Goal: Task Accomplishment & Management: Manage account settings

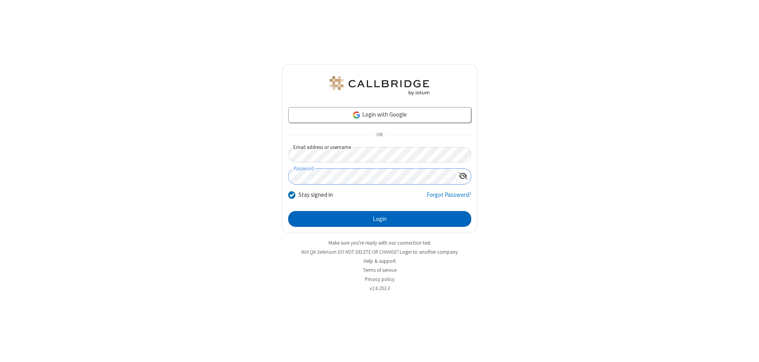
click at [380, 219] on button "Login" at bounding box center [379, 219] width 183 height 16
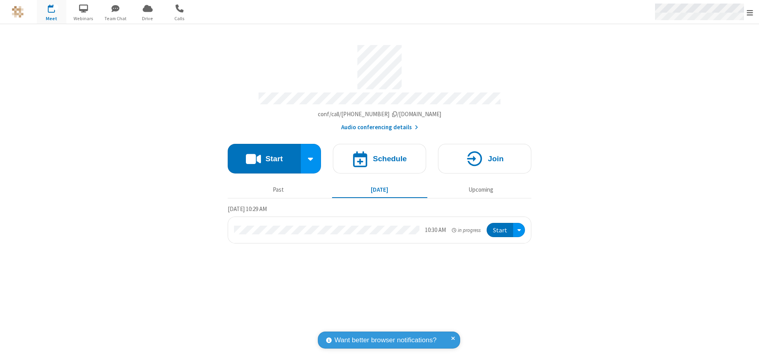
click at [750, 12] on span "Open menu" at bounding box center [750, 13] width 6 height 8
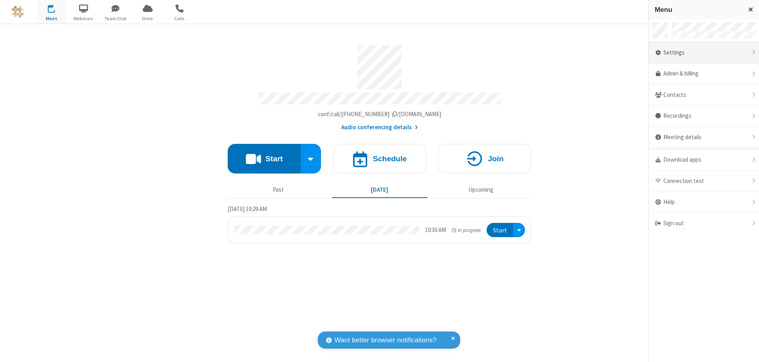
click at [704, 53] on div "Settings" at bounding box center [704, 52] width 110 height 21
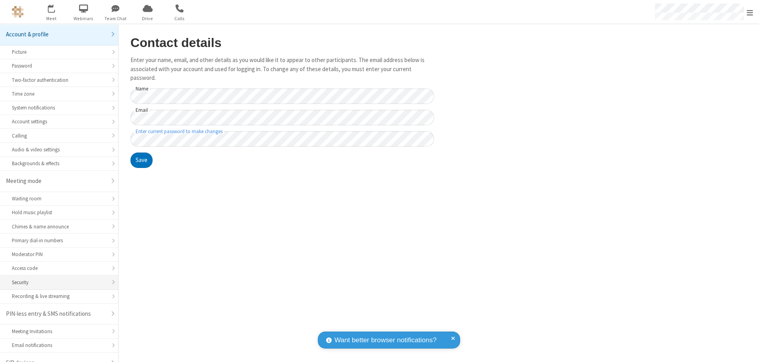
click at [56, 279] on div "Security" at bounding box center [59, 283] width 95 height 8
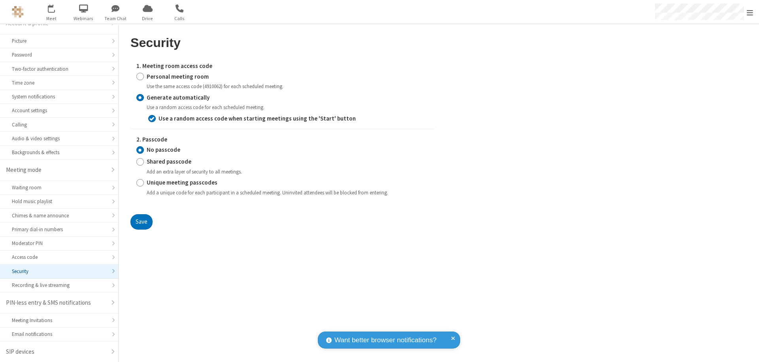
click at [140, 76] on input "Personal meeting room" at bounding box center [140, 76] width 8 height 8
radio input "true"
click at [141, 230] on button "Save" at bounding box center [141, 222] width 22 height 16
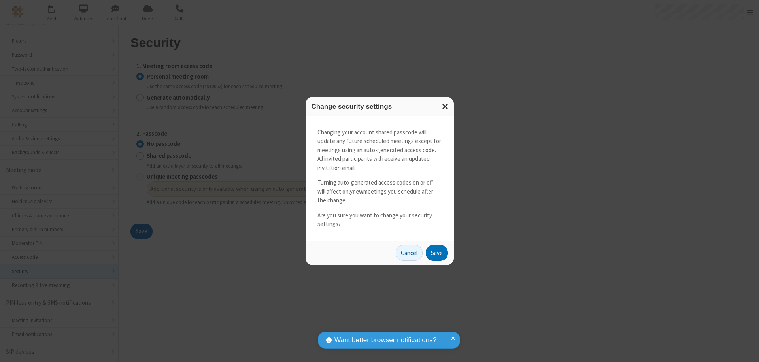
click at [437, 253] on button "Save" at bounding box center [437, 253] width 22 height 16
